Goal: Task Accomplishment & Management: Complete application form

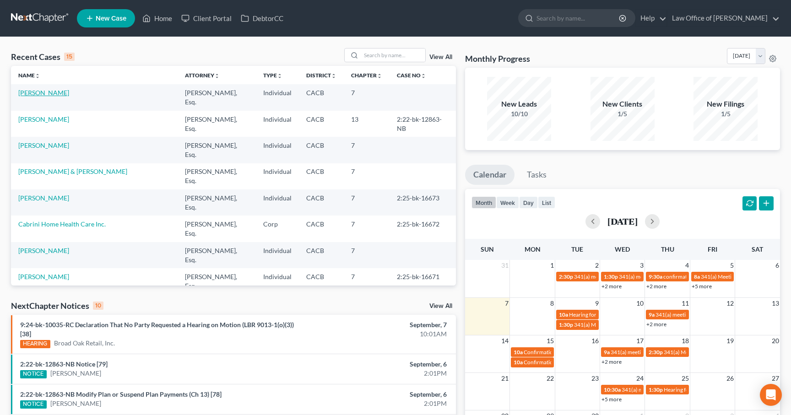
click at [34, 91] on link "[PERSON_NAME]" at bounding box center [43, 93] width 51 height 8
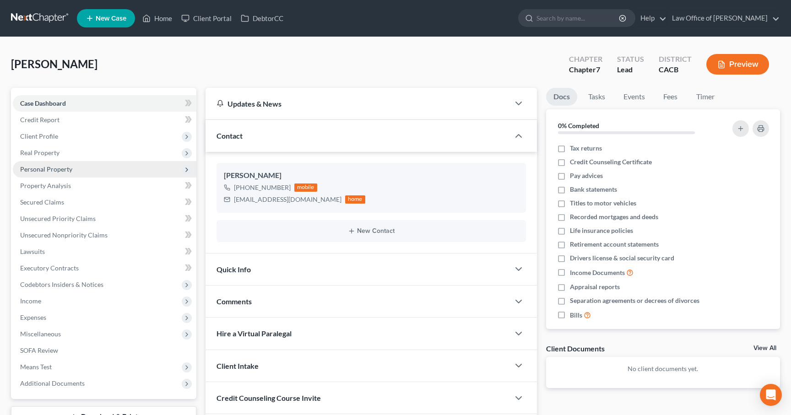
click at [45, 167] on span "Personal Property" at bounding box center [46, 169] width 52 height 8
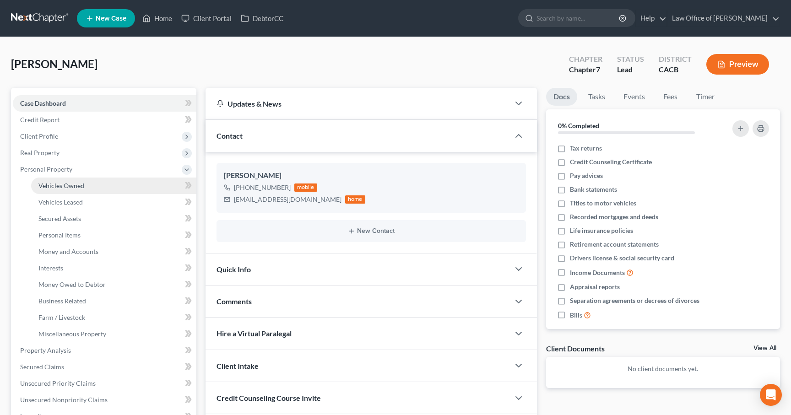
click at [56, 187] on span "Vehicles Owned" at bounding box center [61, 186] width 46 height 8
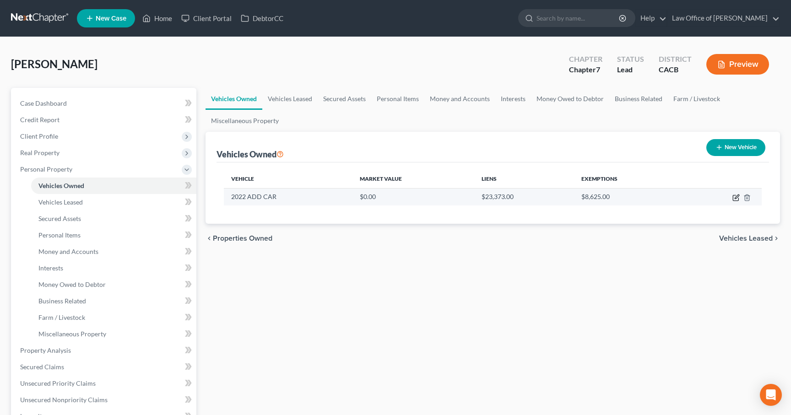
click at [737, 201] on icon "button" at bounding box center [736, 197] width 7 height 7
select select "0"
select select "4"
select select "0"
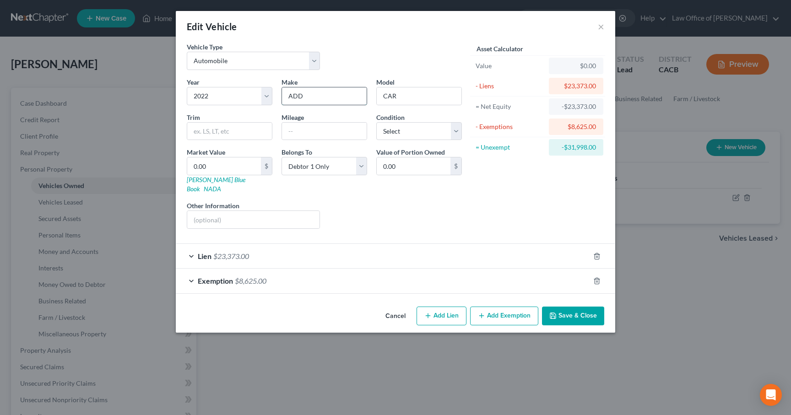
click at [326, 91] on input "ADD" at bounding box center [324, 95] width 85 height 17
drag, startPoint x: 322, startPoint y: 94, endPoint x: 253, endPoint y: 93, distance: 69.6
click at [253, 93] on div "Year Select 2026 2025 2024 2023 2022 2021 2020 2019 2018 2017 2016 2015 2014 20…" at bounding box center [324, 156] width 284 height 159
type input "Honda"
type input "Civic"
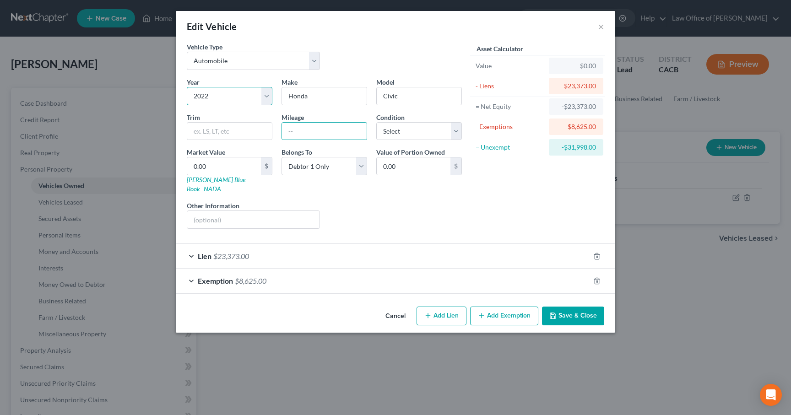
click at [220, 94] on select "Select 2026 2025 2024 2023 2022 2021 2020 2019 2018 2017 2016 2015 2014 2013 20…" at bounding box center [230, 96] width 86 height 18
select select "5"
click at [342, 131] on input "text" at bounding box center [324, 131] width 85 height 17
type input "31,011"
click at [433, 131] on select "Select Excellent Very Good Good Fair Poor" at bounding box center [419, 131] width 86 height 18
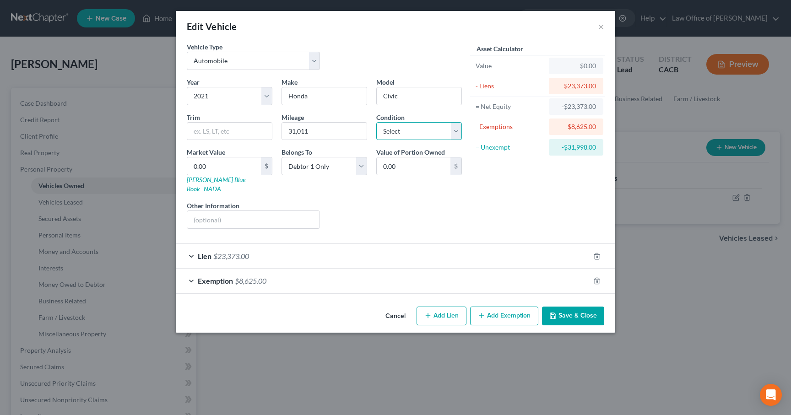
select select "1"
click at [222, 170] on input "0.00" at bounding box center [224, 166] width 74 height 17
type input "2"
type input "2.00"
type input "25"
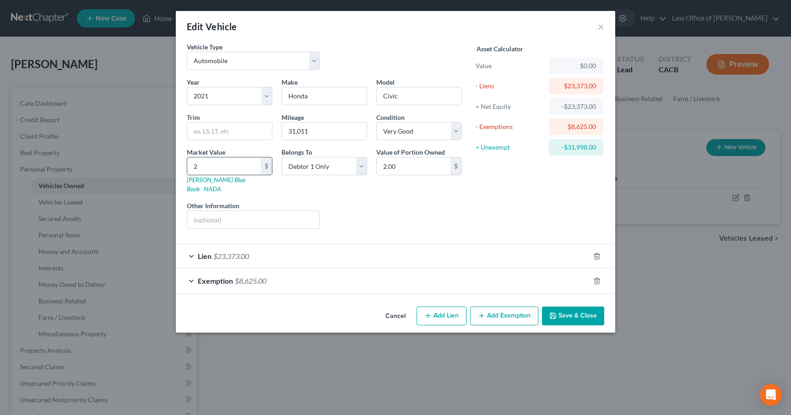
type input "25.00"
type input "250"
type input "250.00"
type input "2500"
type input "2,500.00"
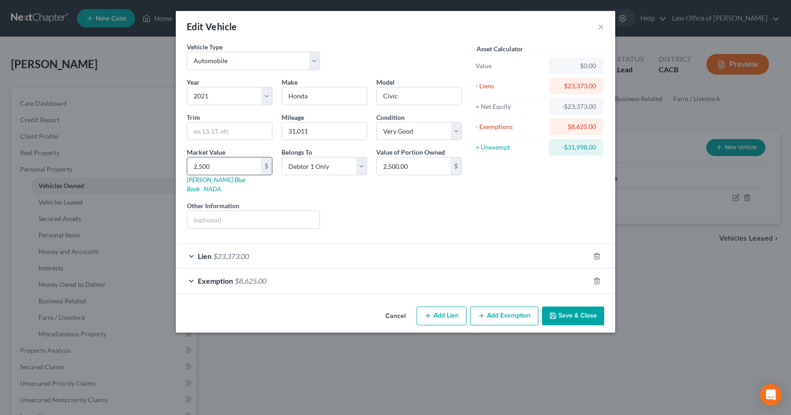
type input "2,5000"
type input "25,000.00"
type input "25,000"
click at [558, 308] on button "Save & Close" at bounding box center [573, 316] width 62 height 19
